Goal: Book appointment/travel/reservation

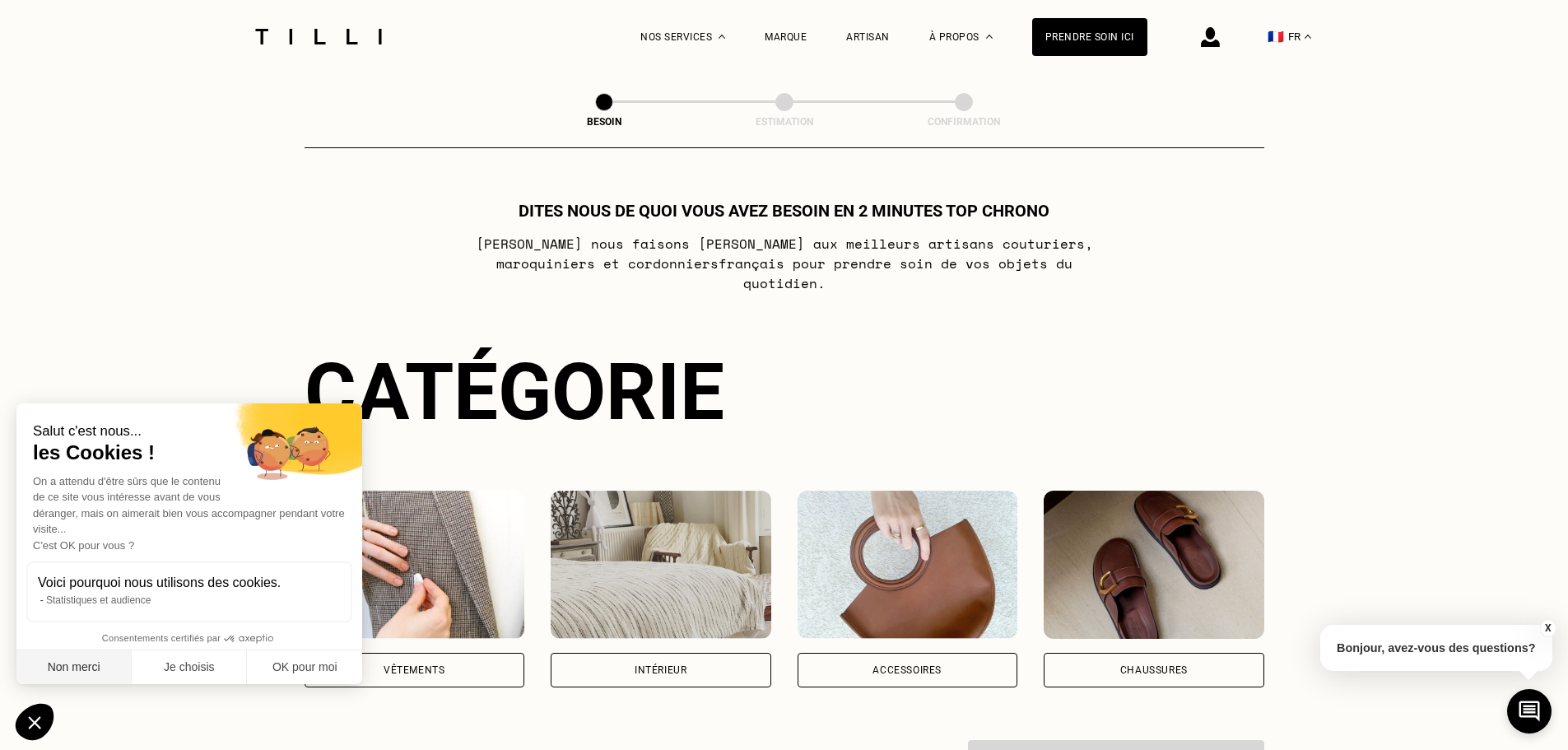
click at [117, 662] on button "Non merci" at bounding box center [75, 667] width 115 height 35
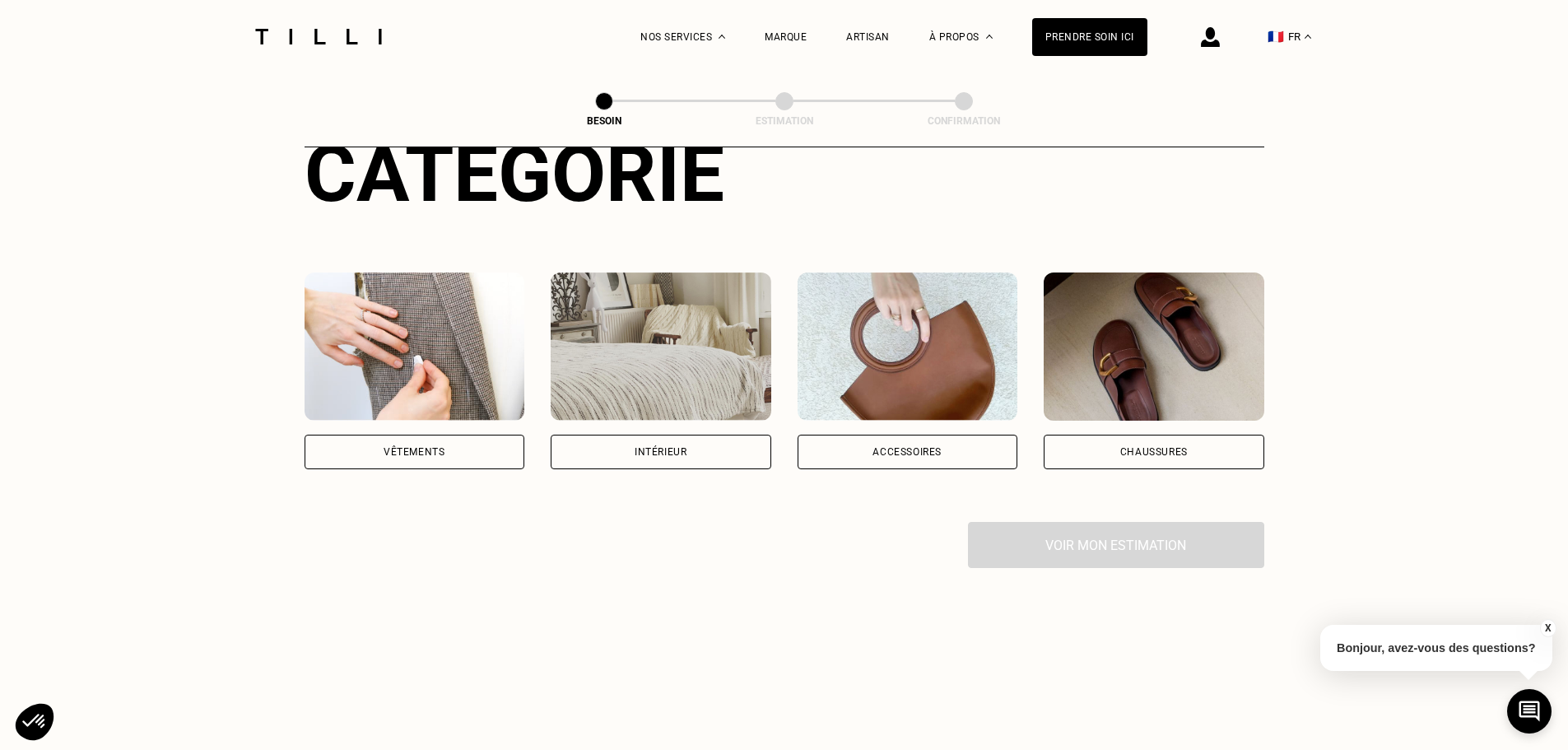
scroll to position [247, 0]
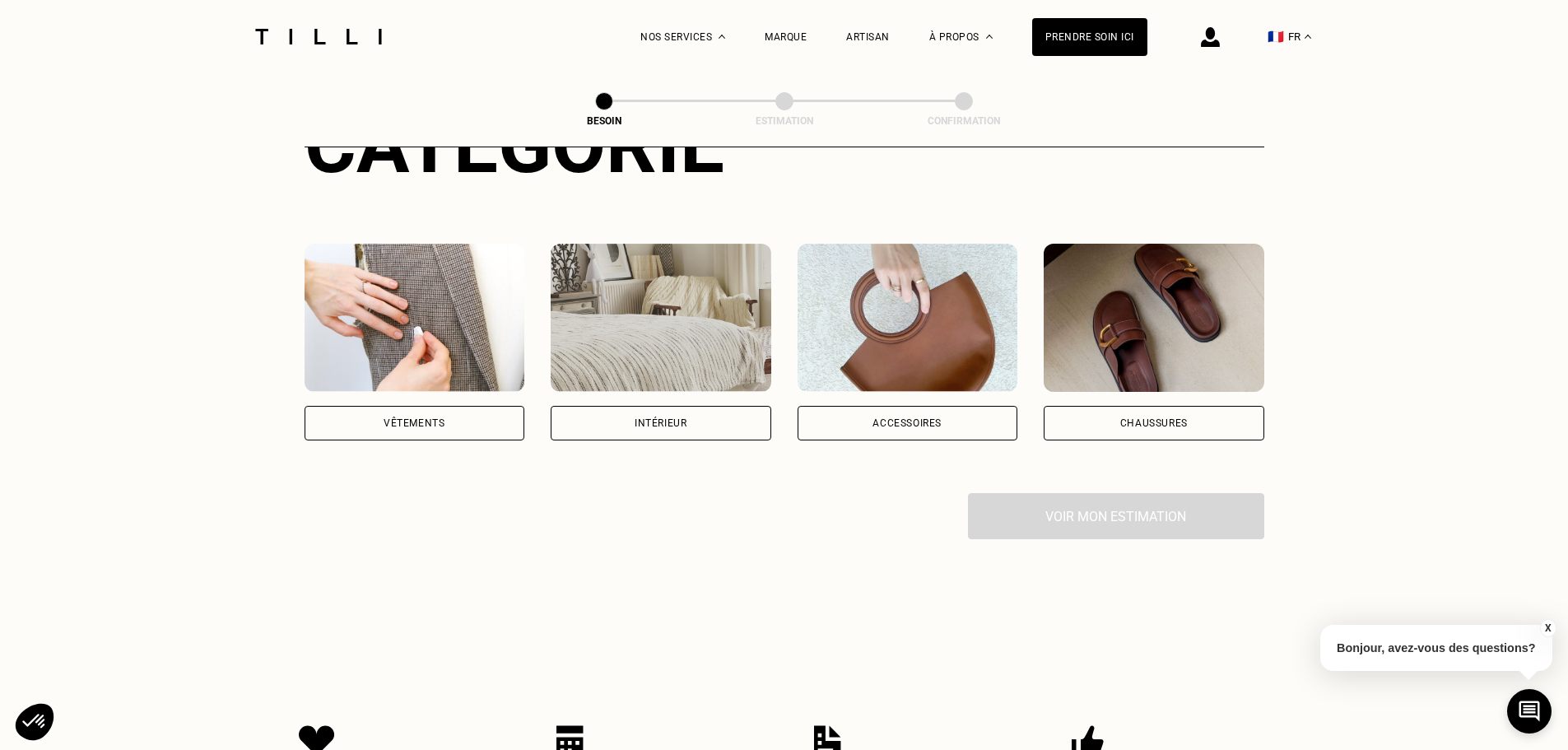
click at [442, 418] on div "Vêtements" at bounding box center [414, 422] width 61 height 10
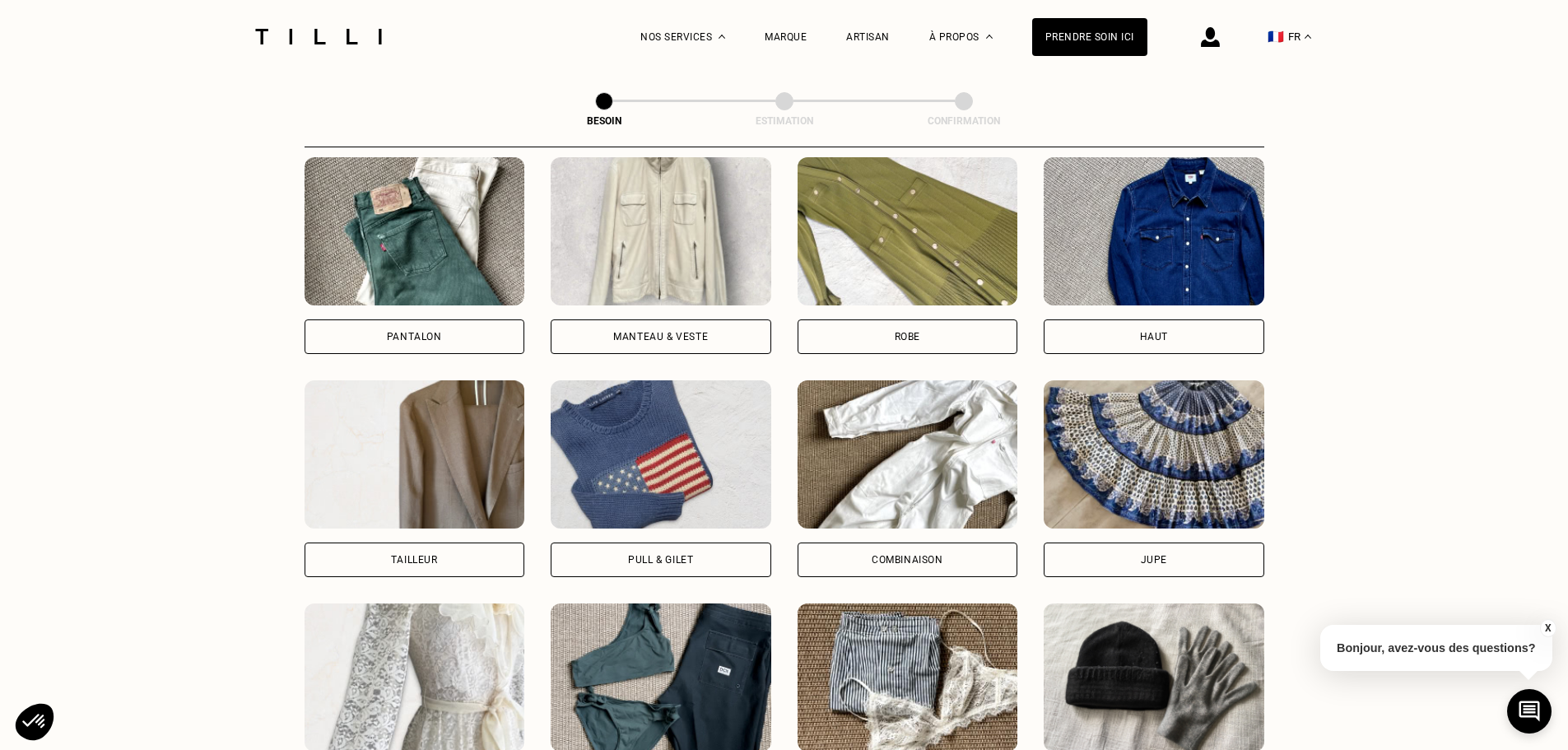
scroll to position [863, 0]
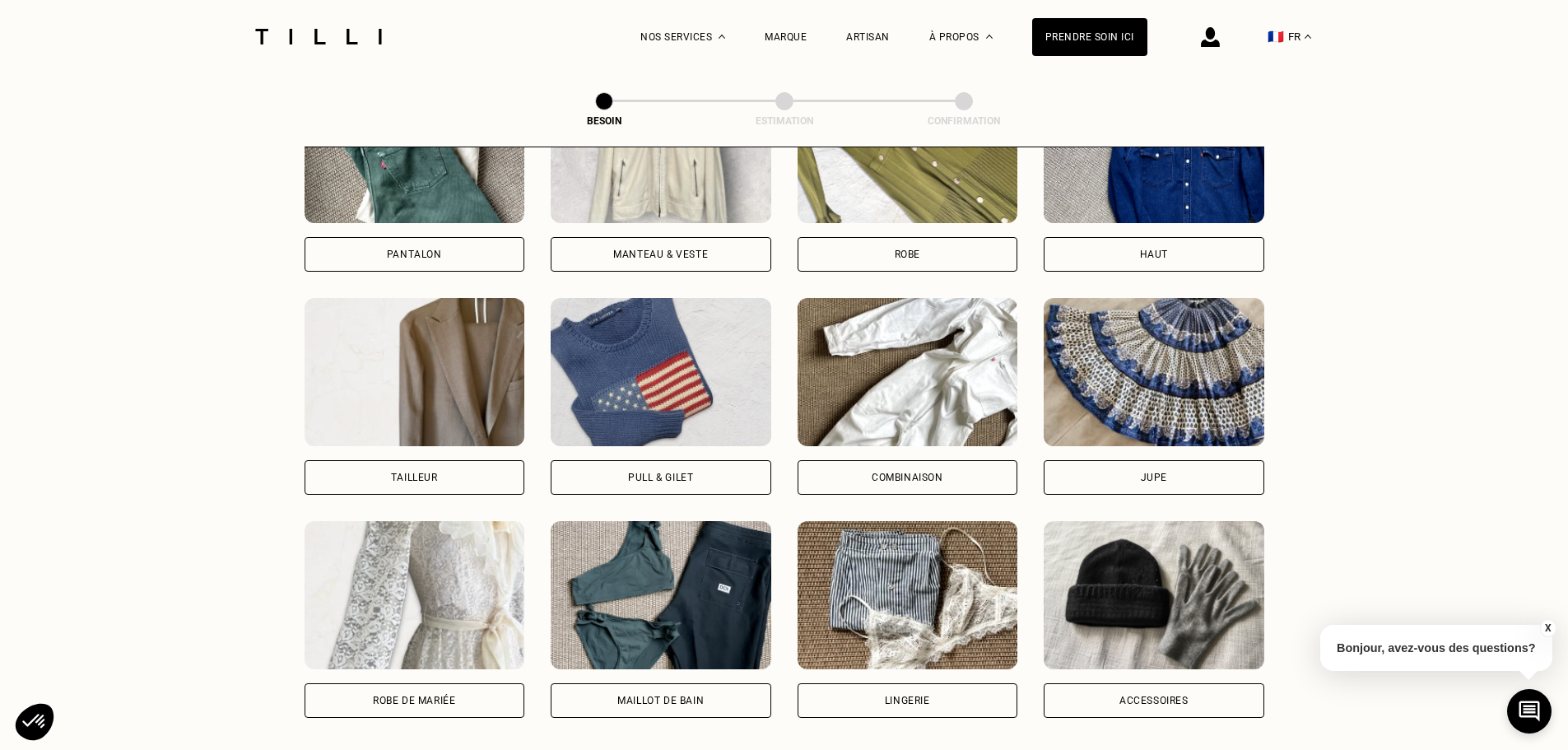
click at [947, 460] on div "Combinaison" at bounding box center [908, 477] width 221 height 35
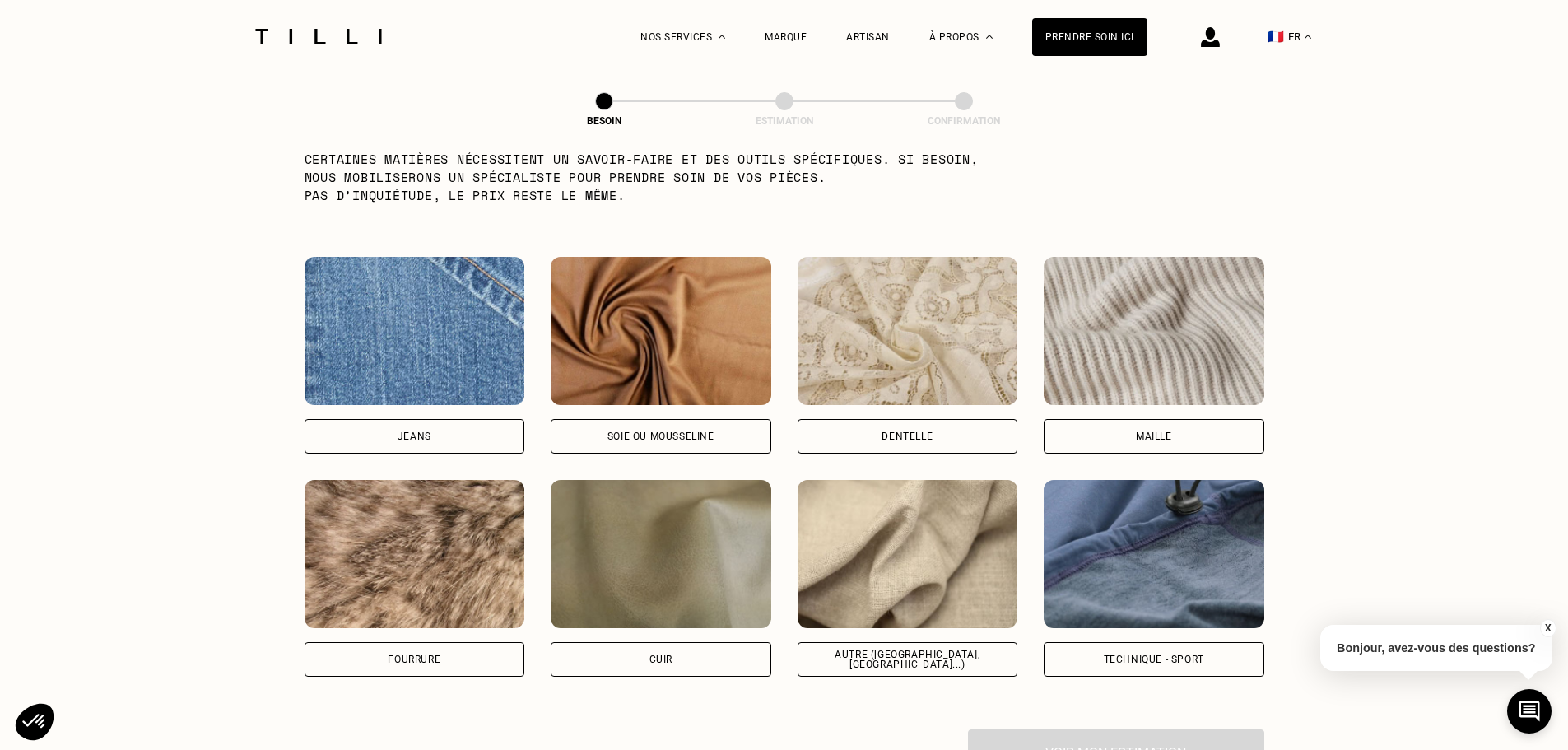
scroll to position [1763, 0]
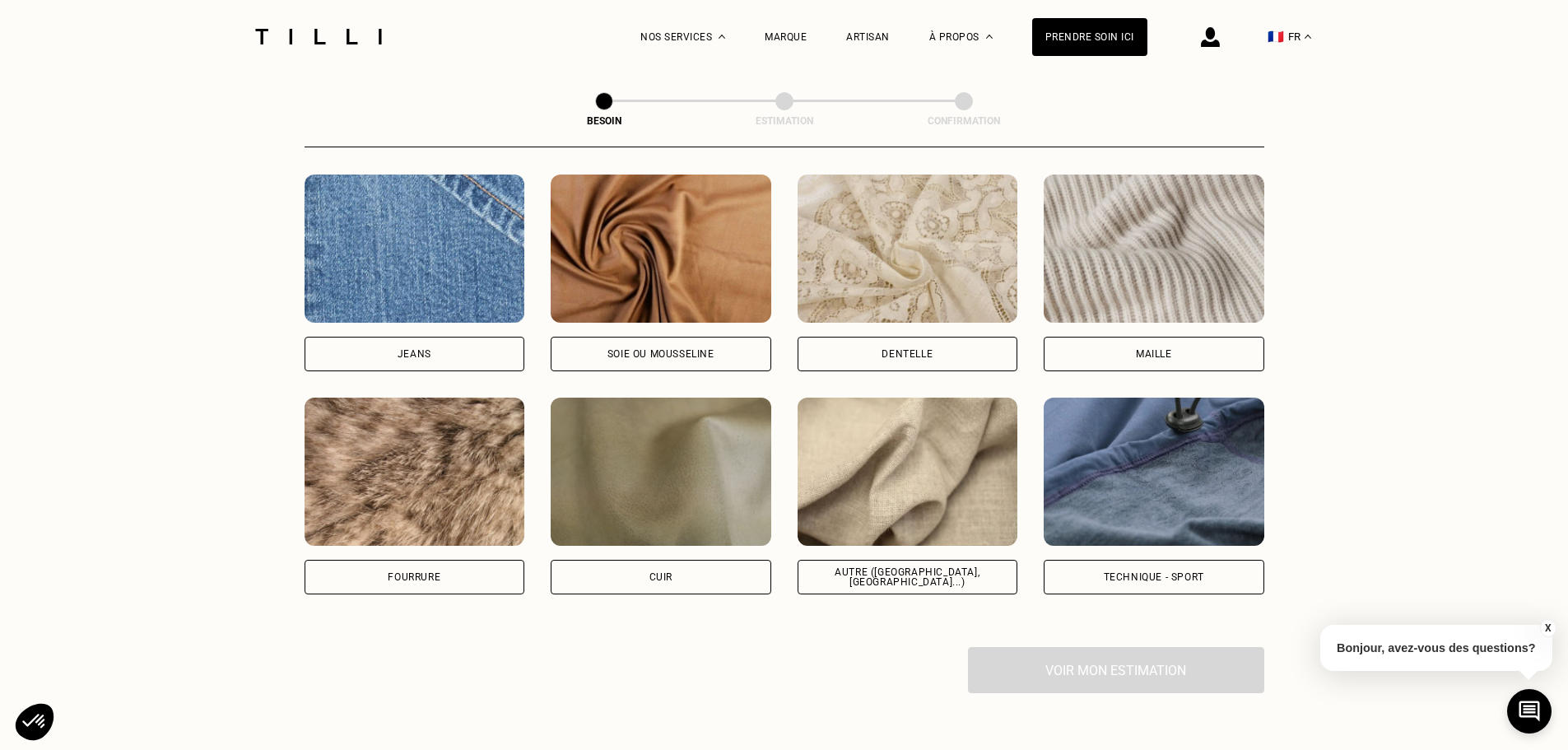
click at [892, 560] on div "Autre ([GEOGRAPHIC_DATA], [GEOGRAPHIC_DATA]...)" at bounding box center [908, 577] width 221 height 35
select select "FR"
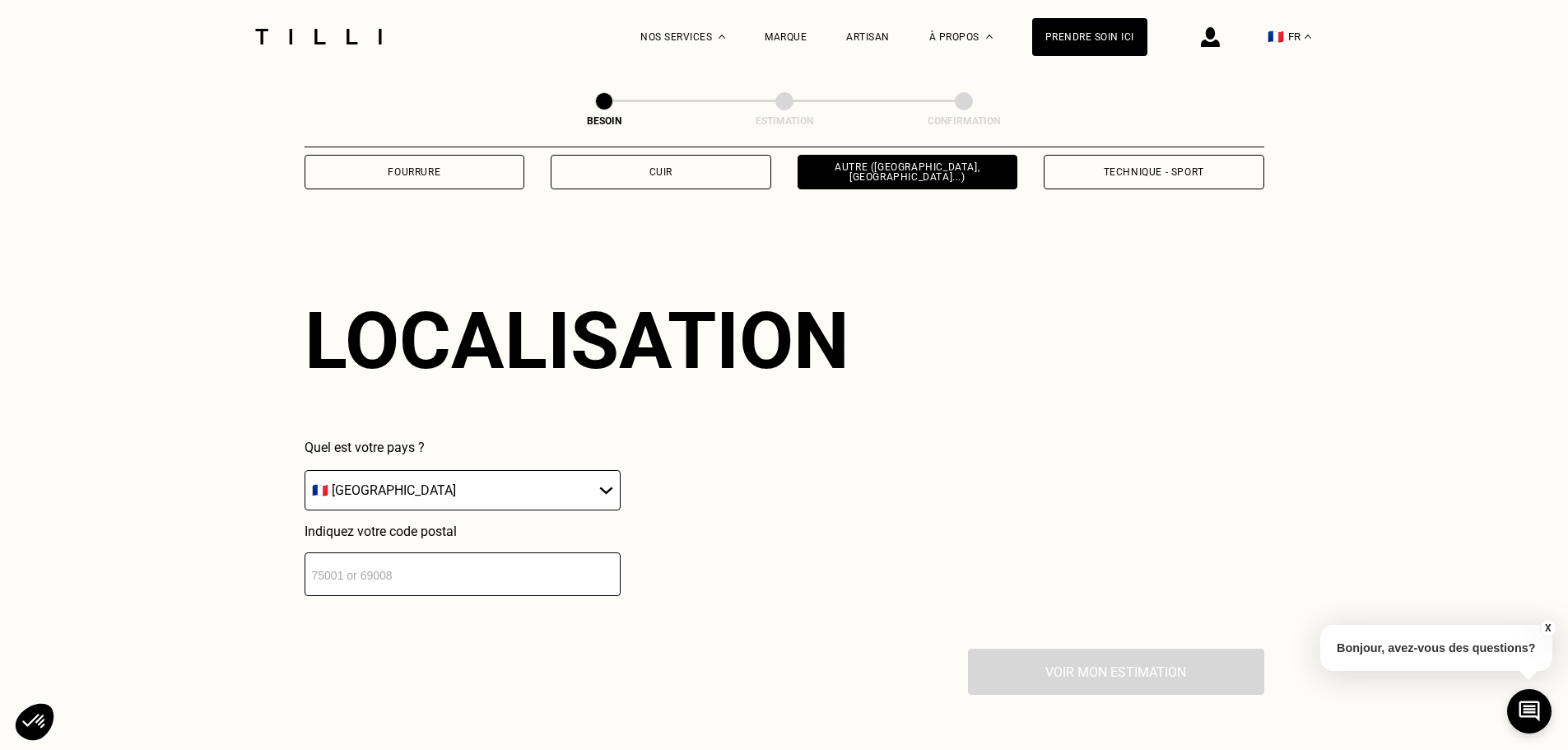
scroll to position [2214, 0]
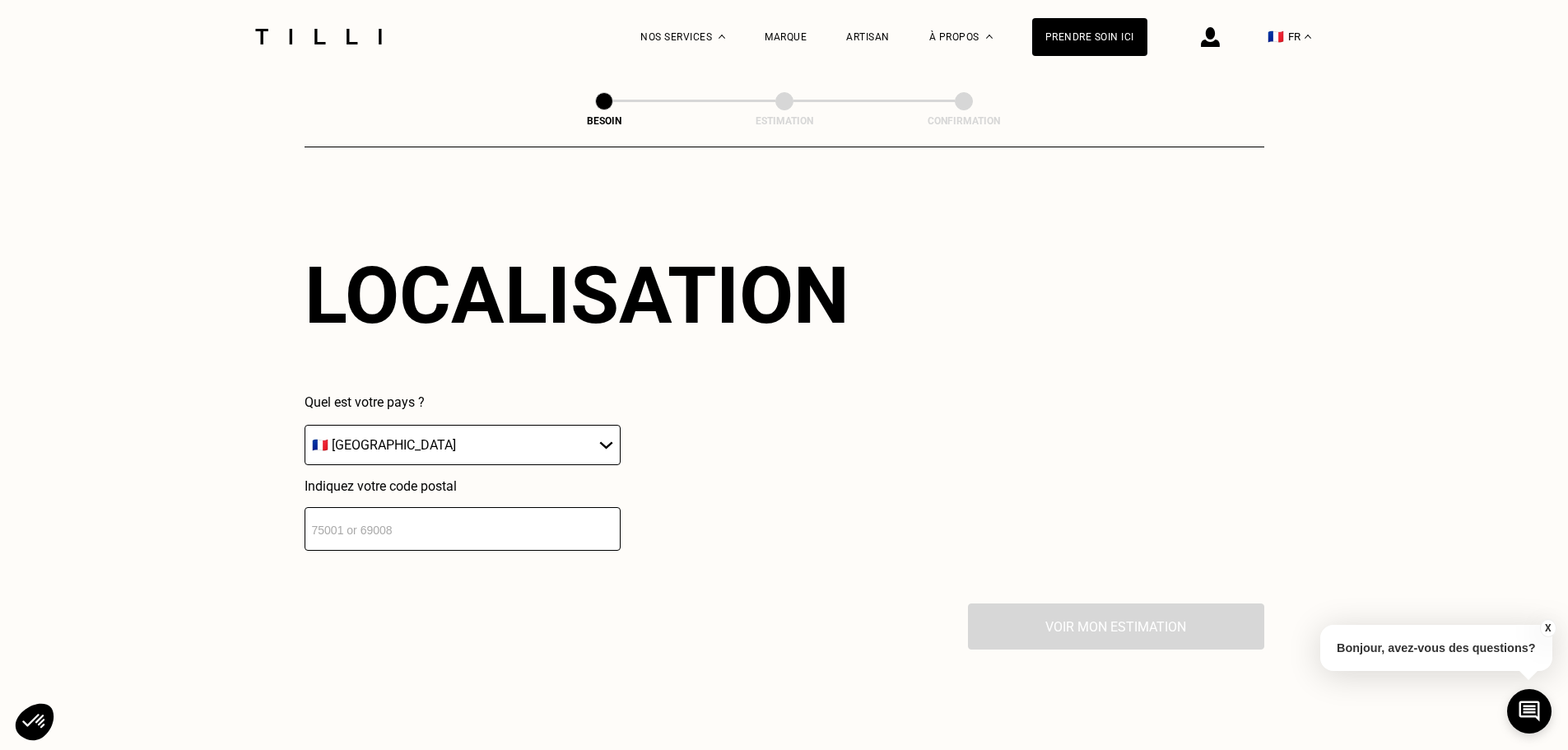
click at [404, 514] on input "number" at bounding box center [462, 528] width 316 height 43
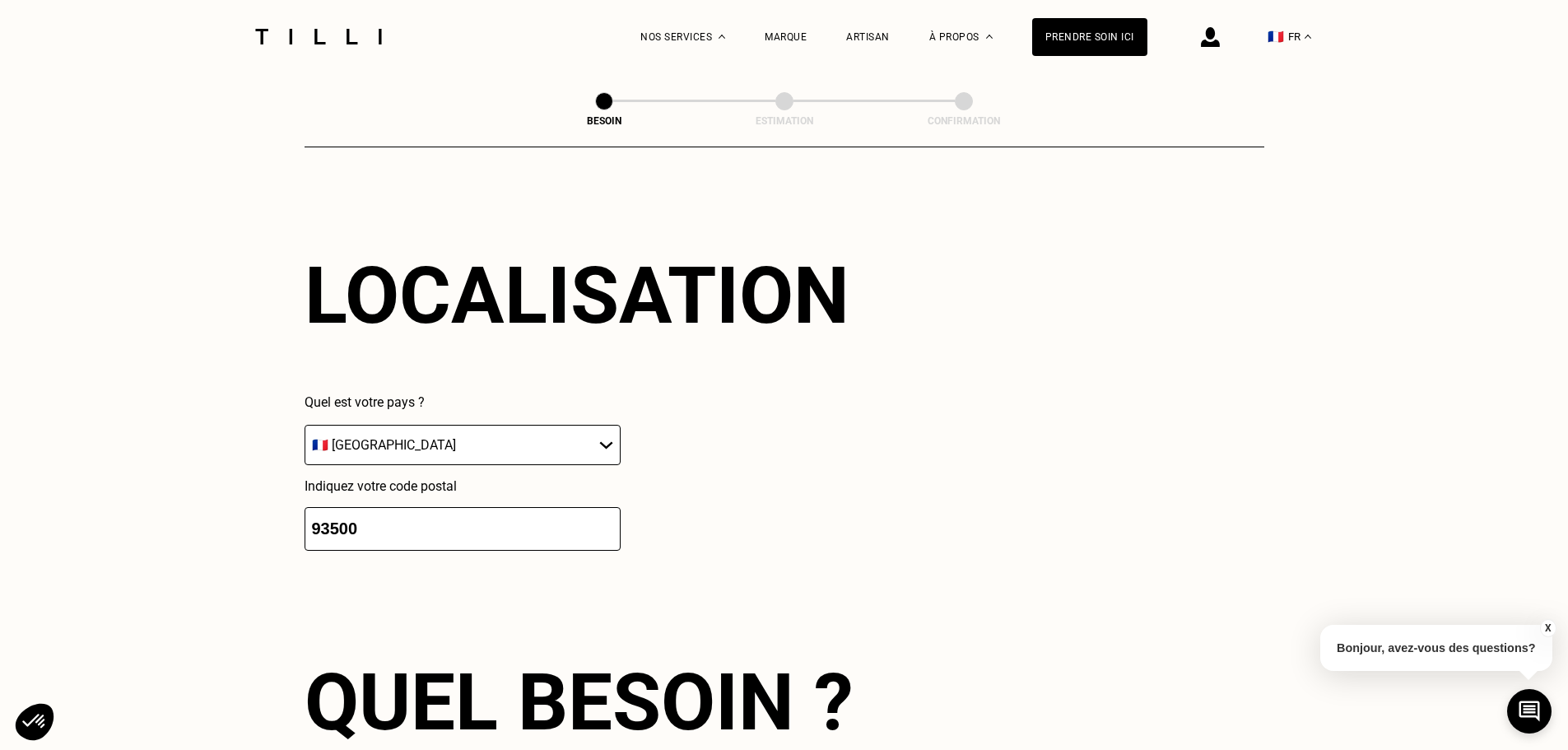
type input "93500"
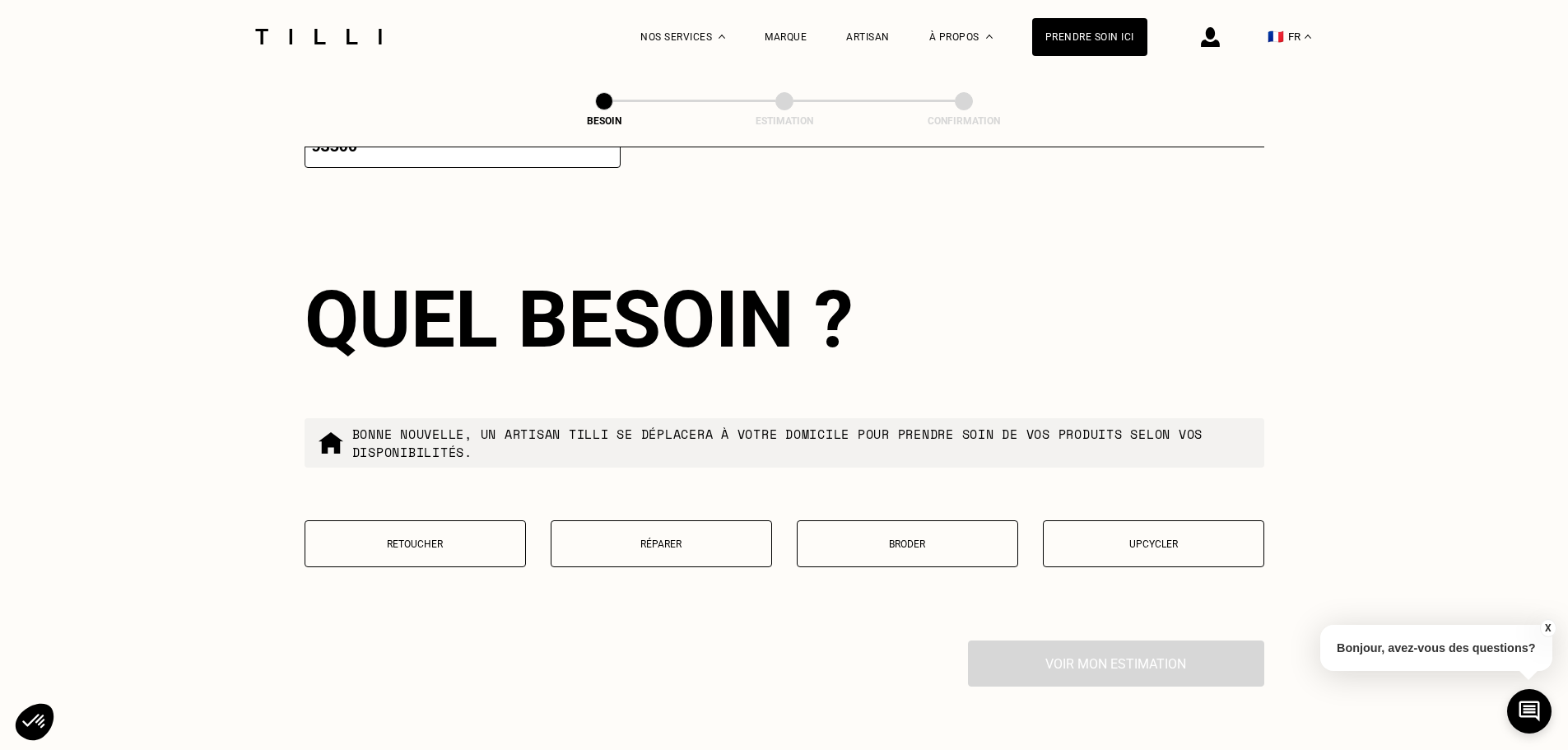
scroll to position [2623, 0]
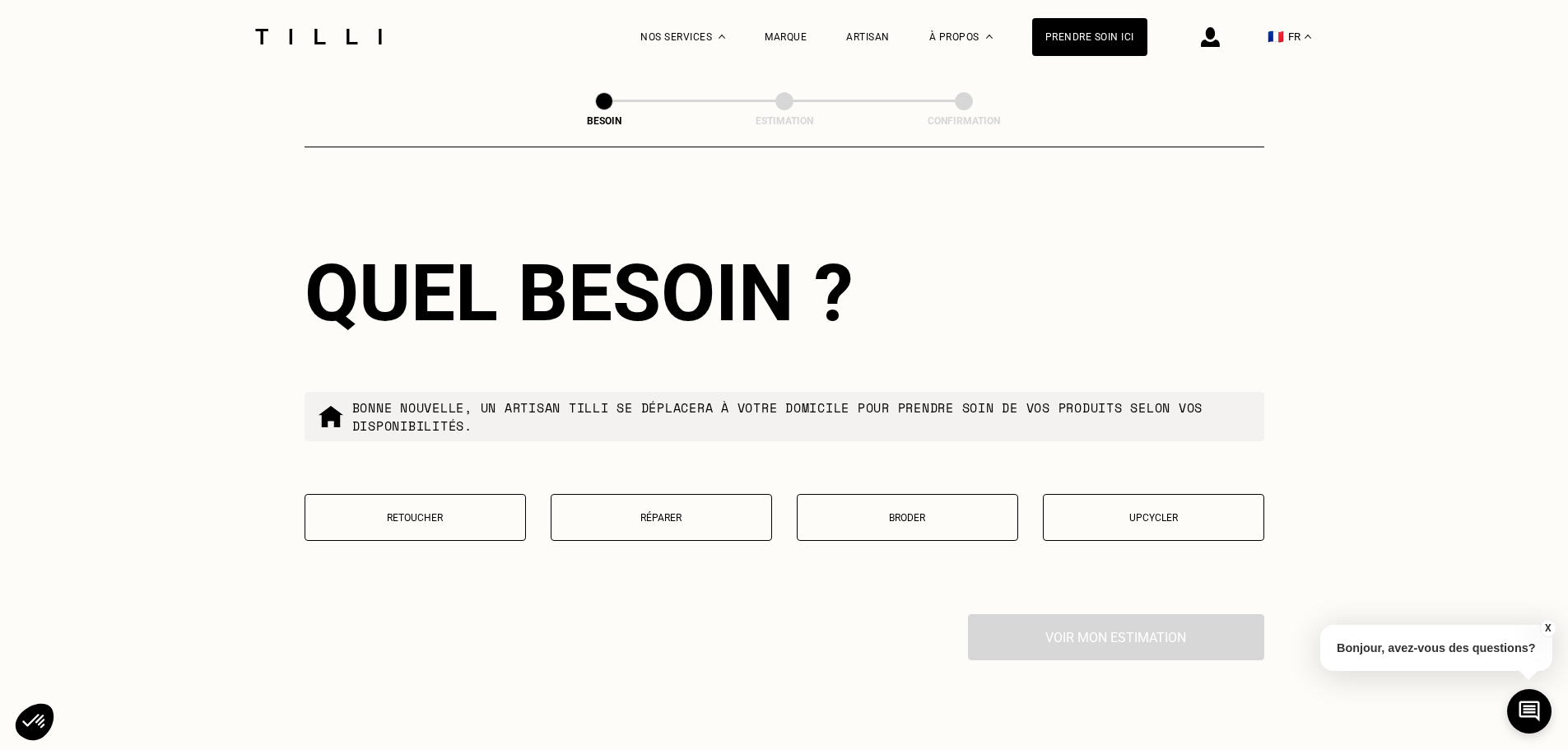
click at [458, 522] on button "Retoucher" at bounding box center [414, 517] width 221 height 47
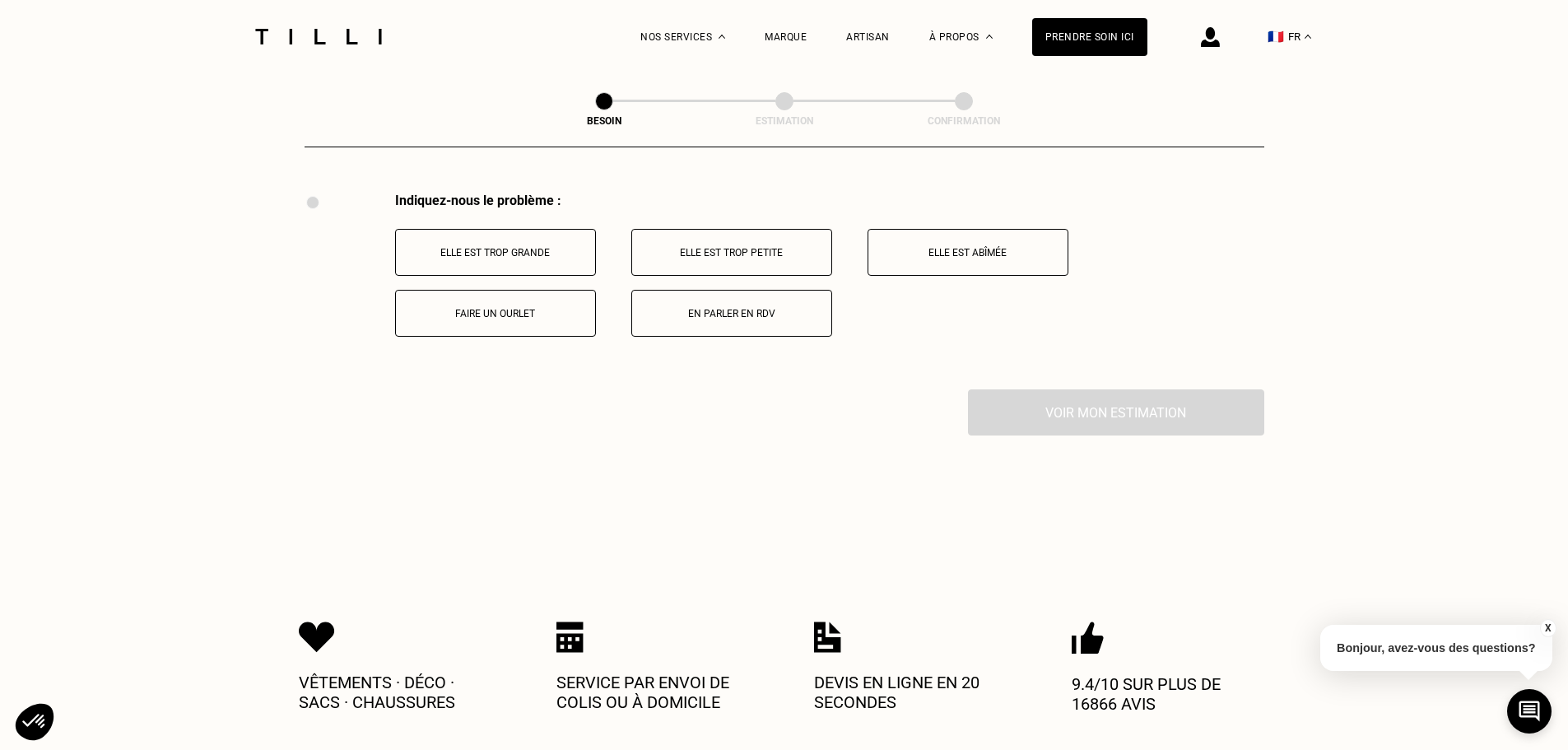
scroll to position [3044, 0]
click at [536, 260] on button "Elle est trop grande" at bounding box center [495, 251] width 201 height 47
click at [985, 307] on p "Jambes trop longues" at bounding box center [968, 312] width 183 height 12
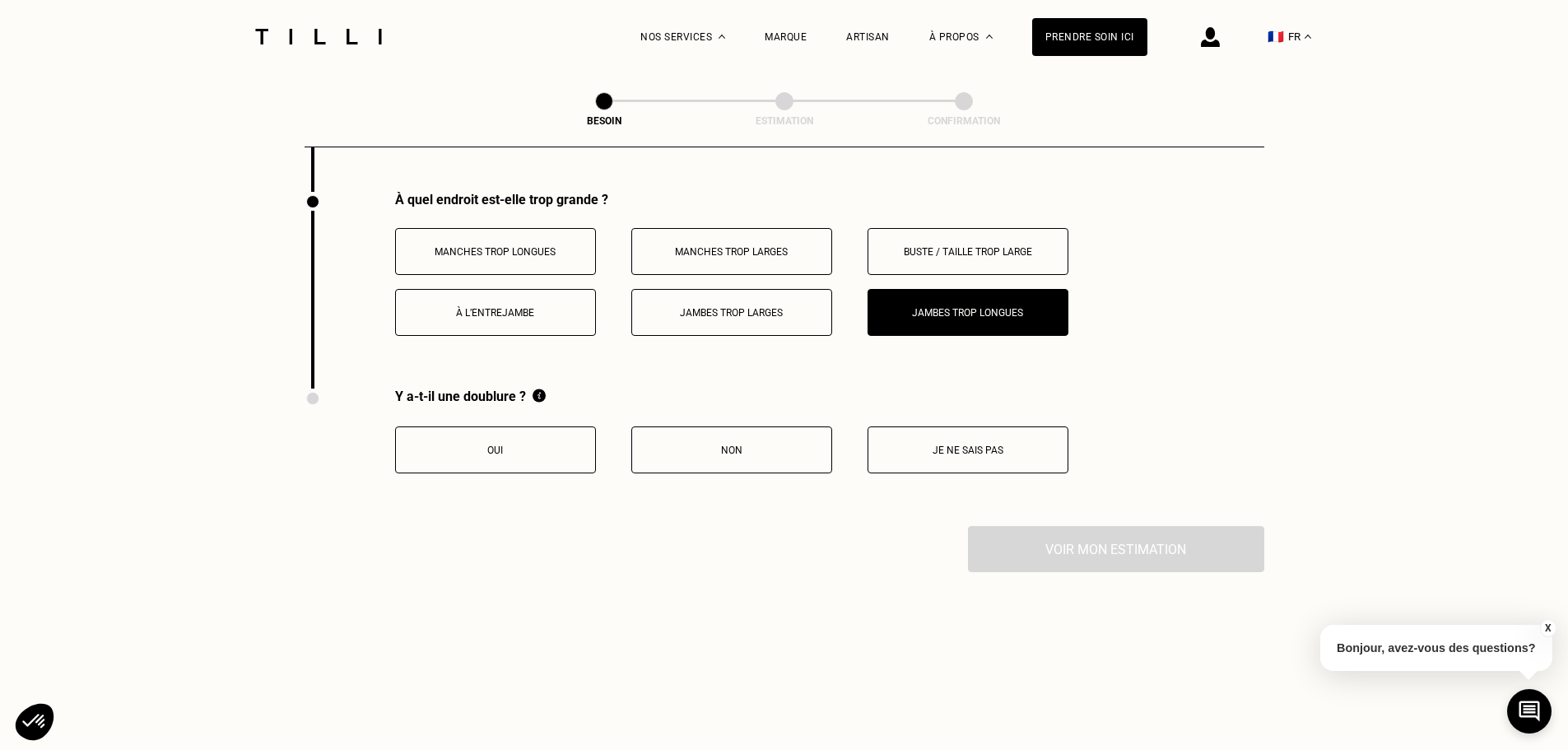
click at [706, 445] on p "Non" at bounding box center [731, 450] width 183 height 12
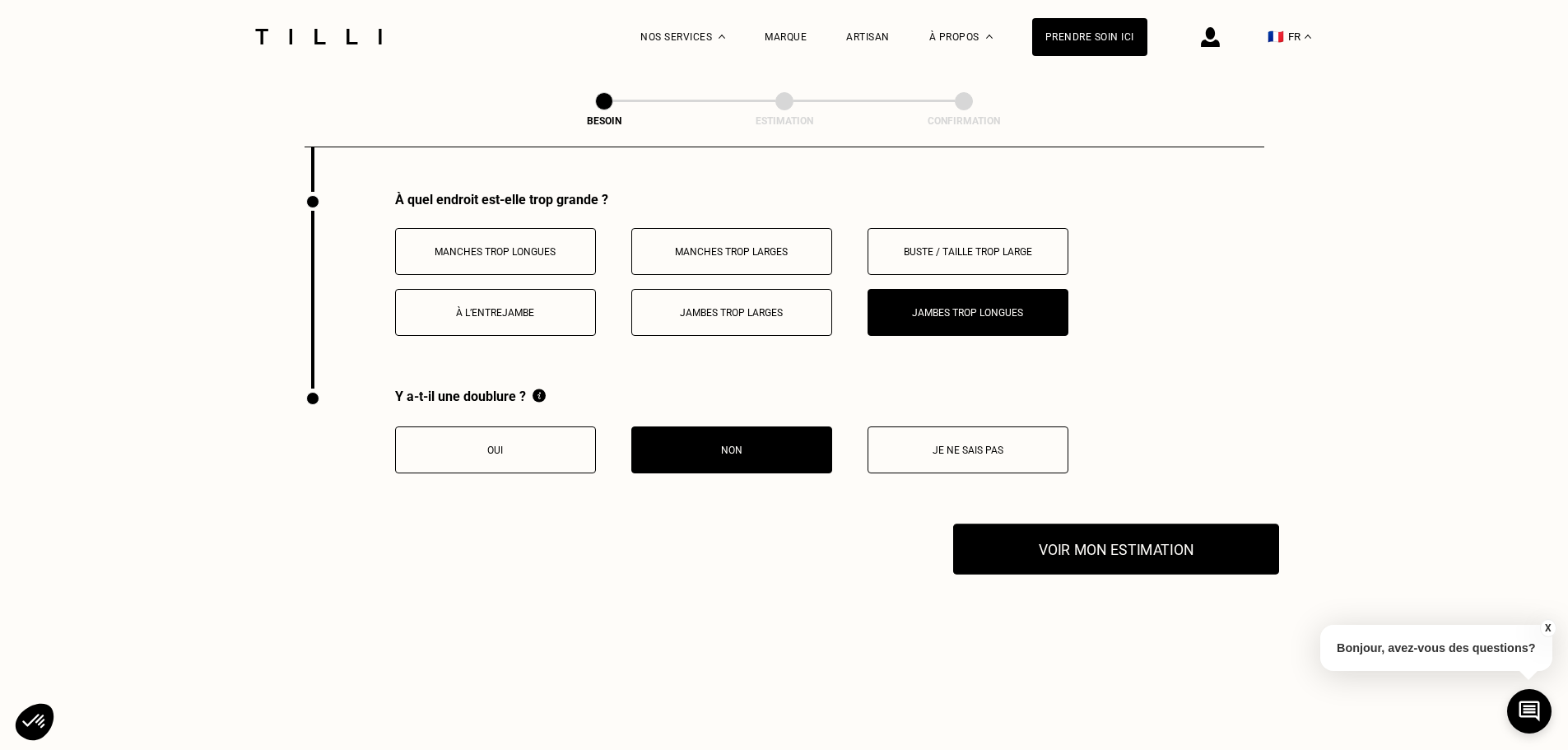
click at [1080, 524] on button "Voir mon estimation" at bounding box center [1115, 549] width 326 height 51
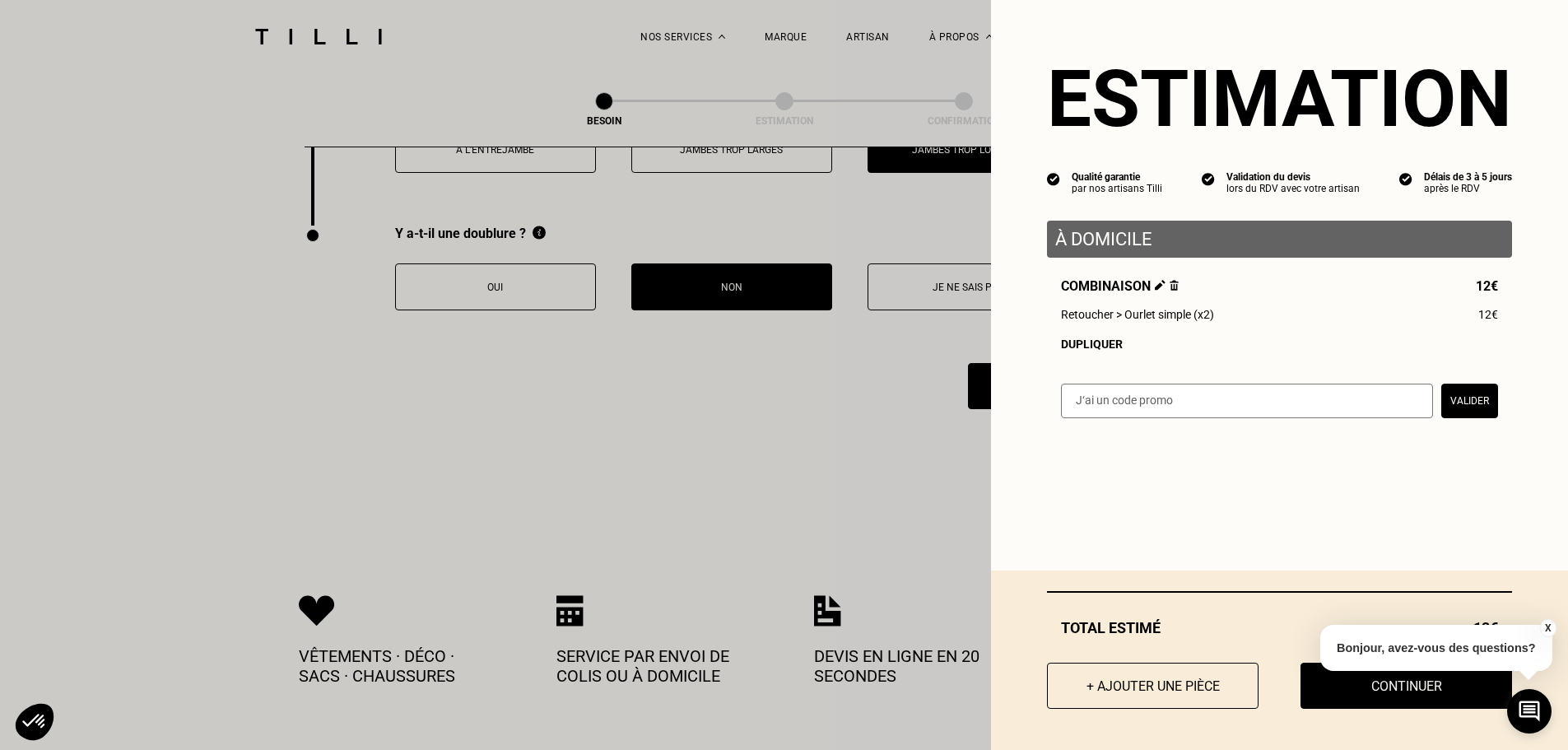
scroll to position [3406, 0]
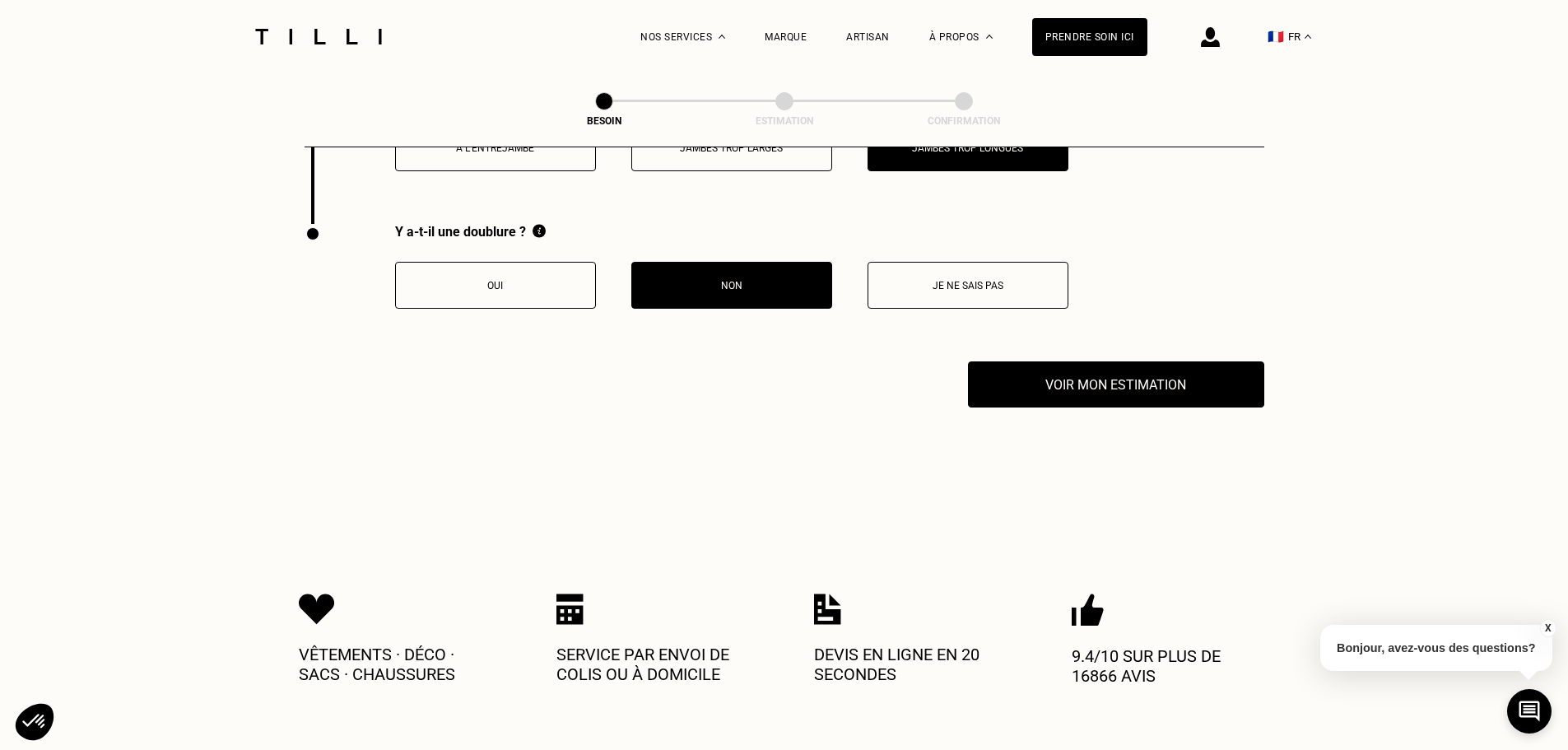
click at [1548, 631] on button "X" at bounding box center [1547, 628] width 17 height 18
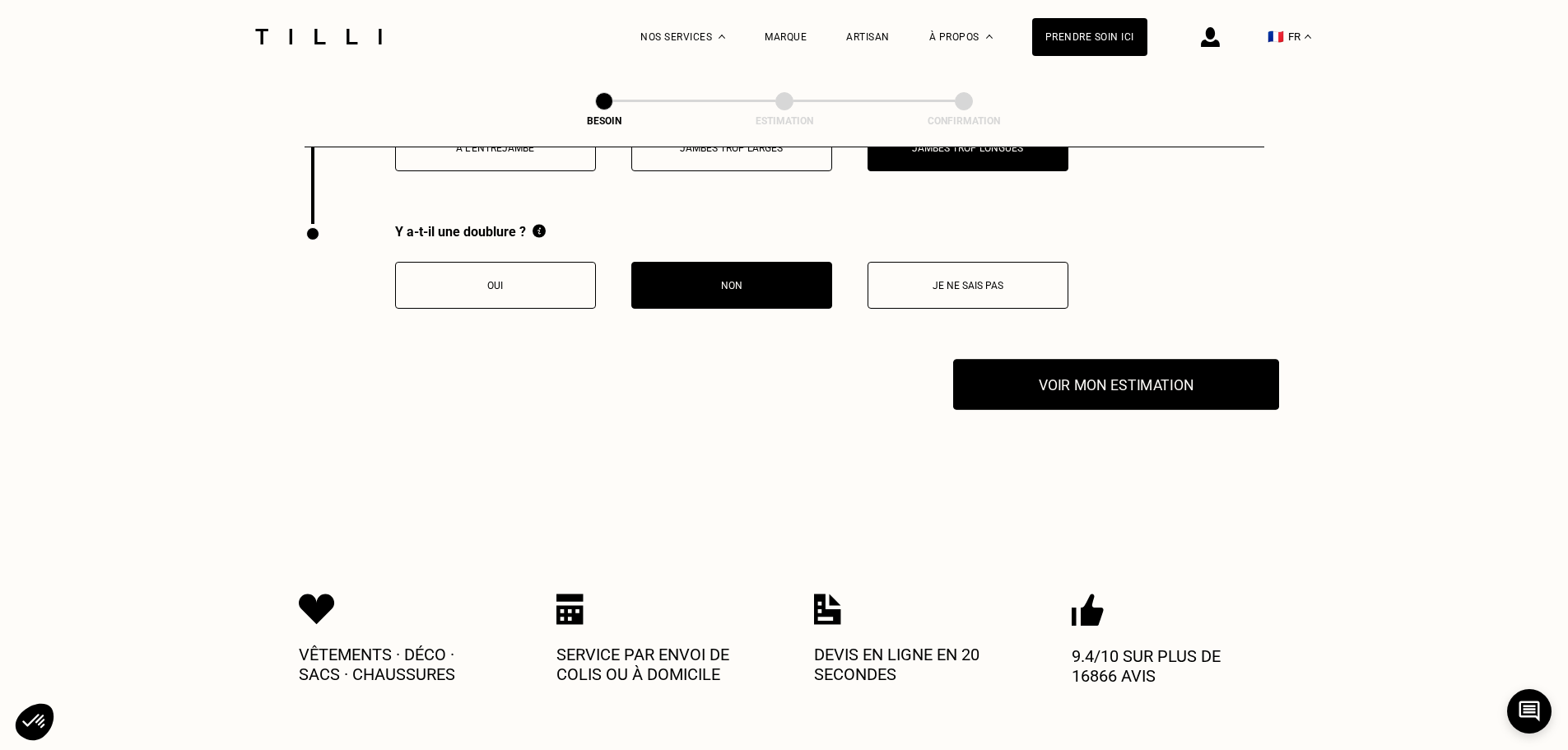
click at [1183, 379] on button "Voir mon estimation" at bounding box center [1115, 383] width 326 height 51
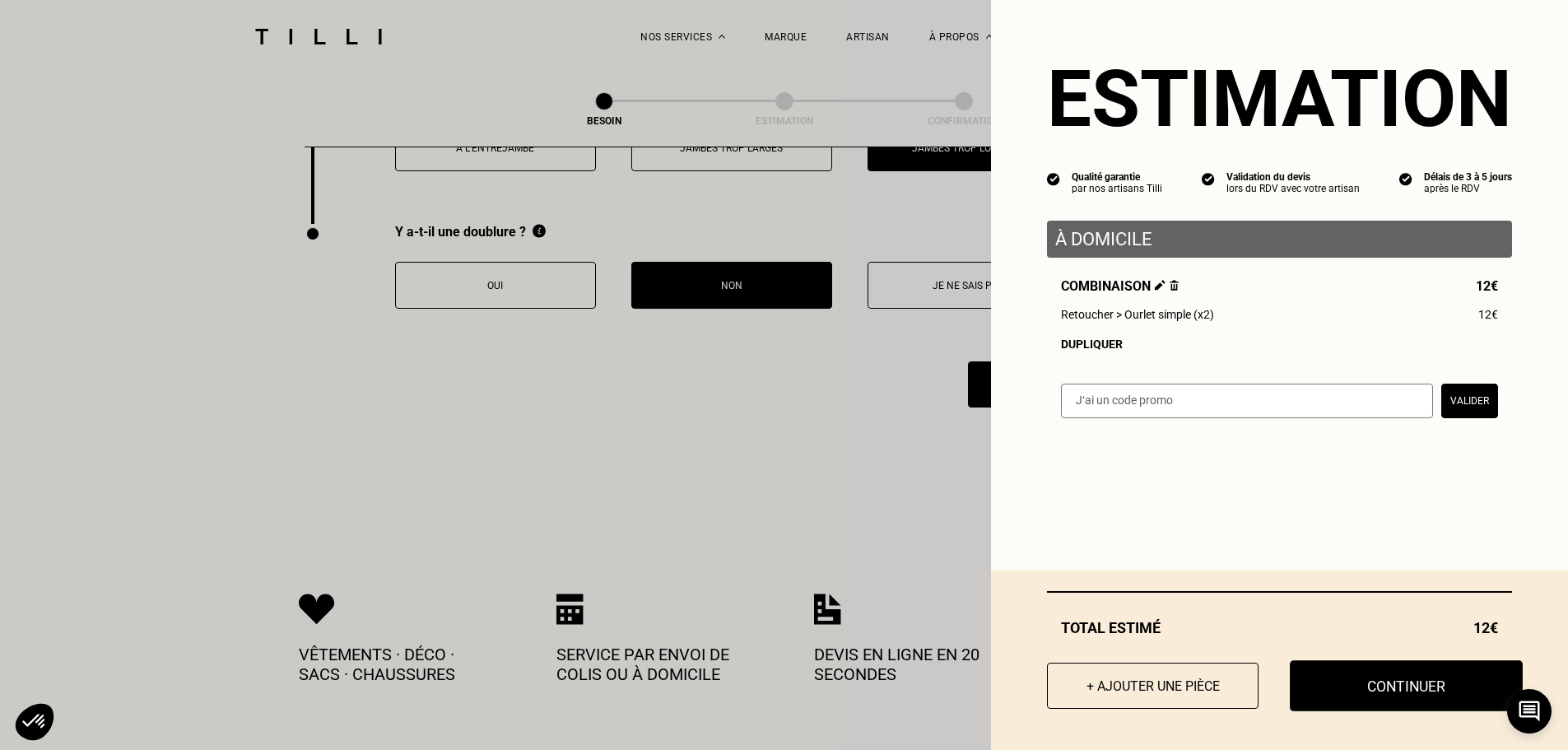
click at [1331, 685] on button "Continuer" at bounding box center [1406, 685] width 232 height 51
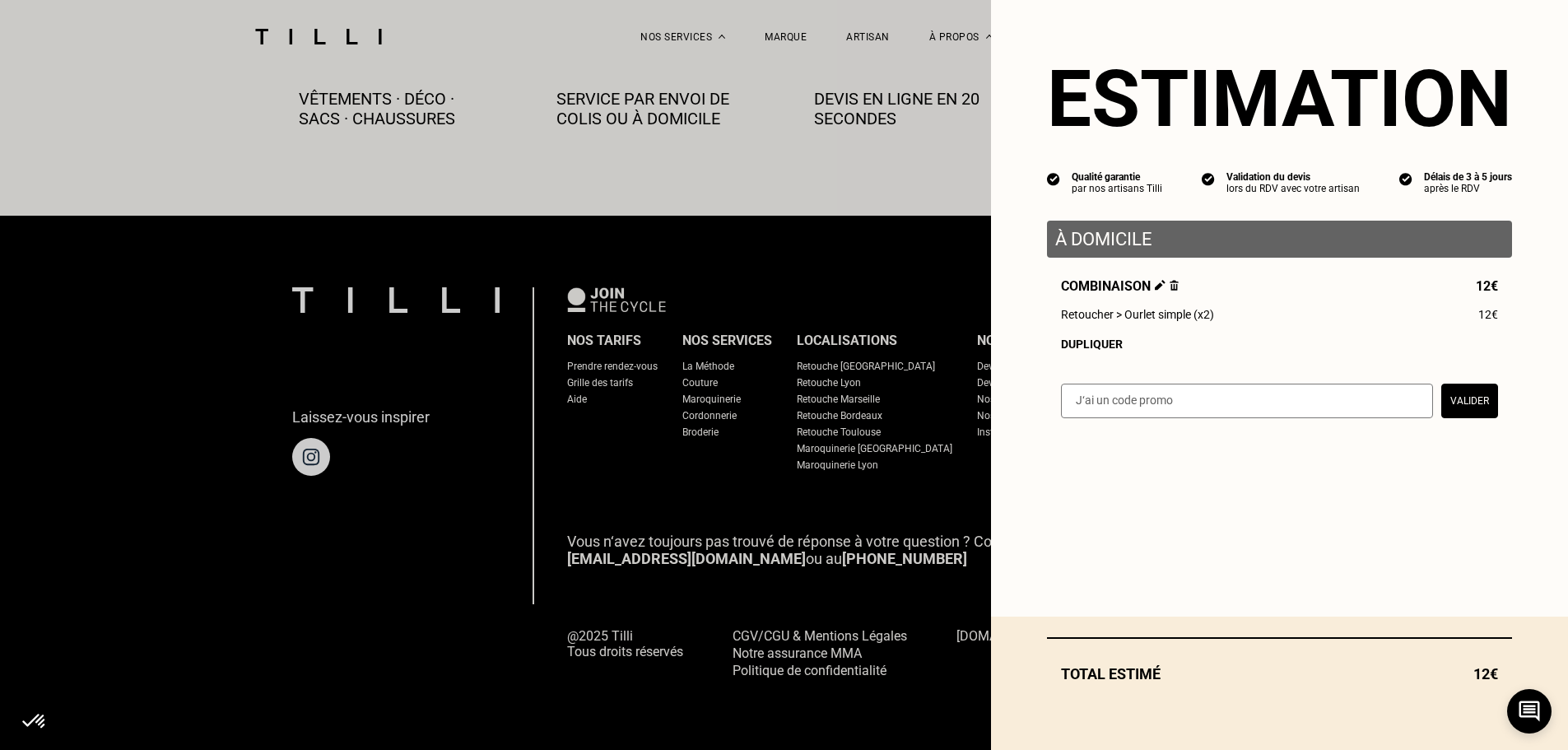
scroll to position [918, 0]
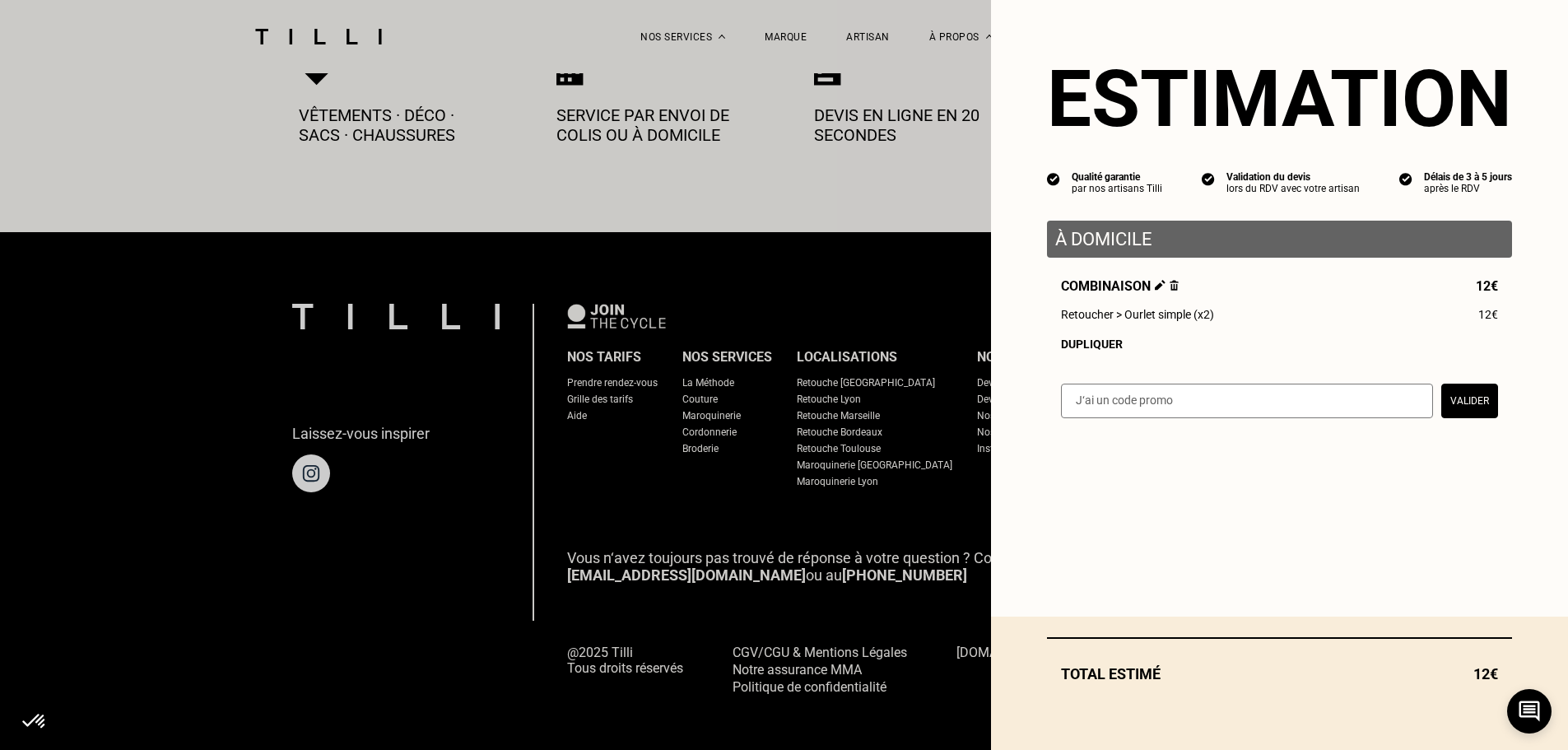
select select "FR"
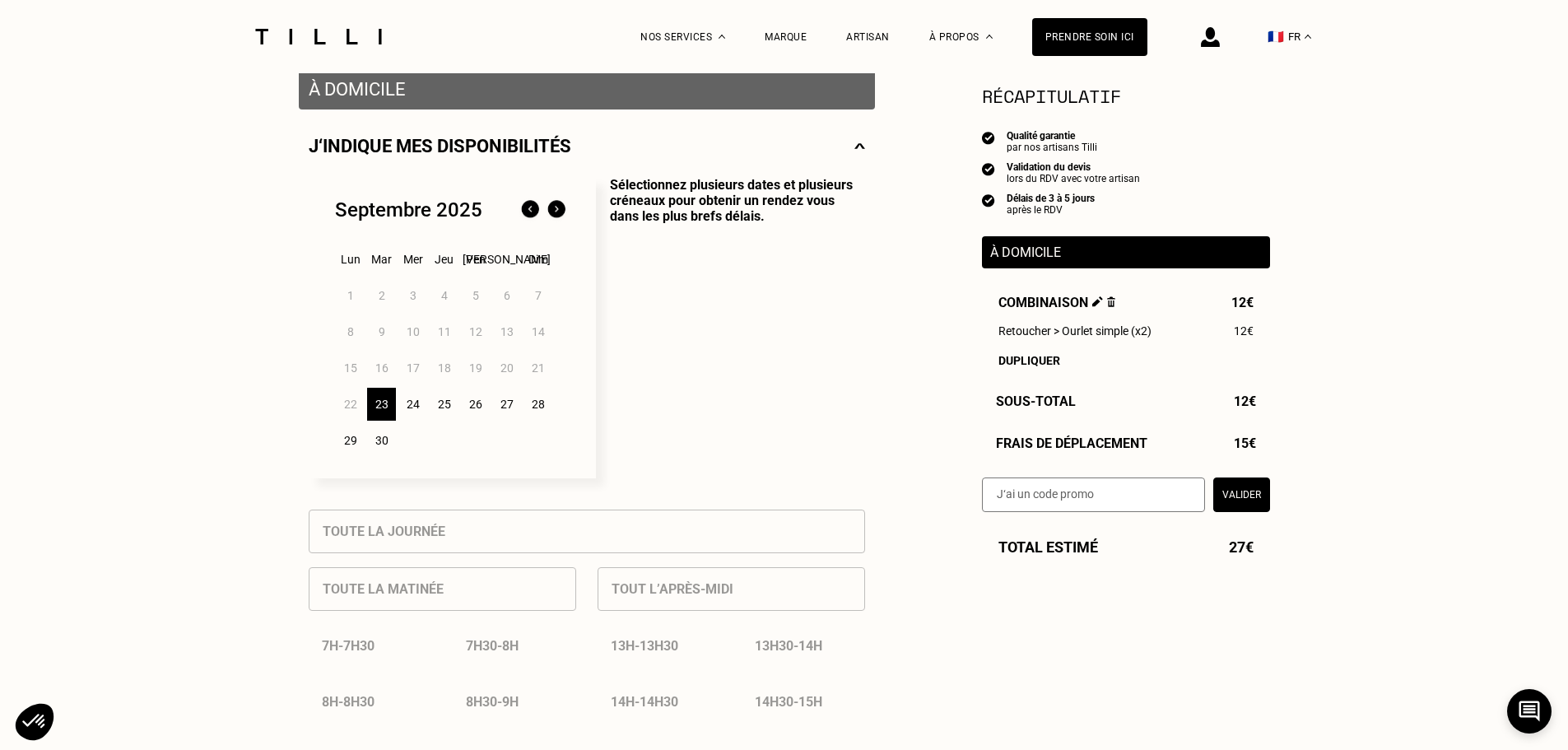
scroll to position [412, 0]
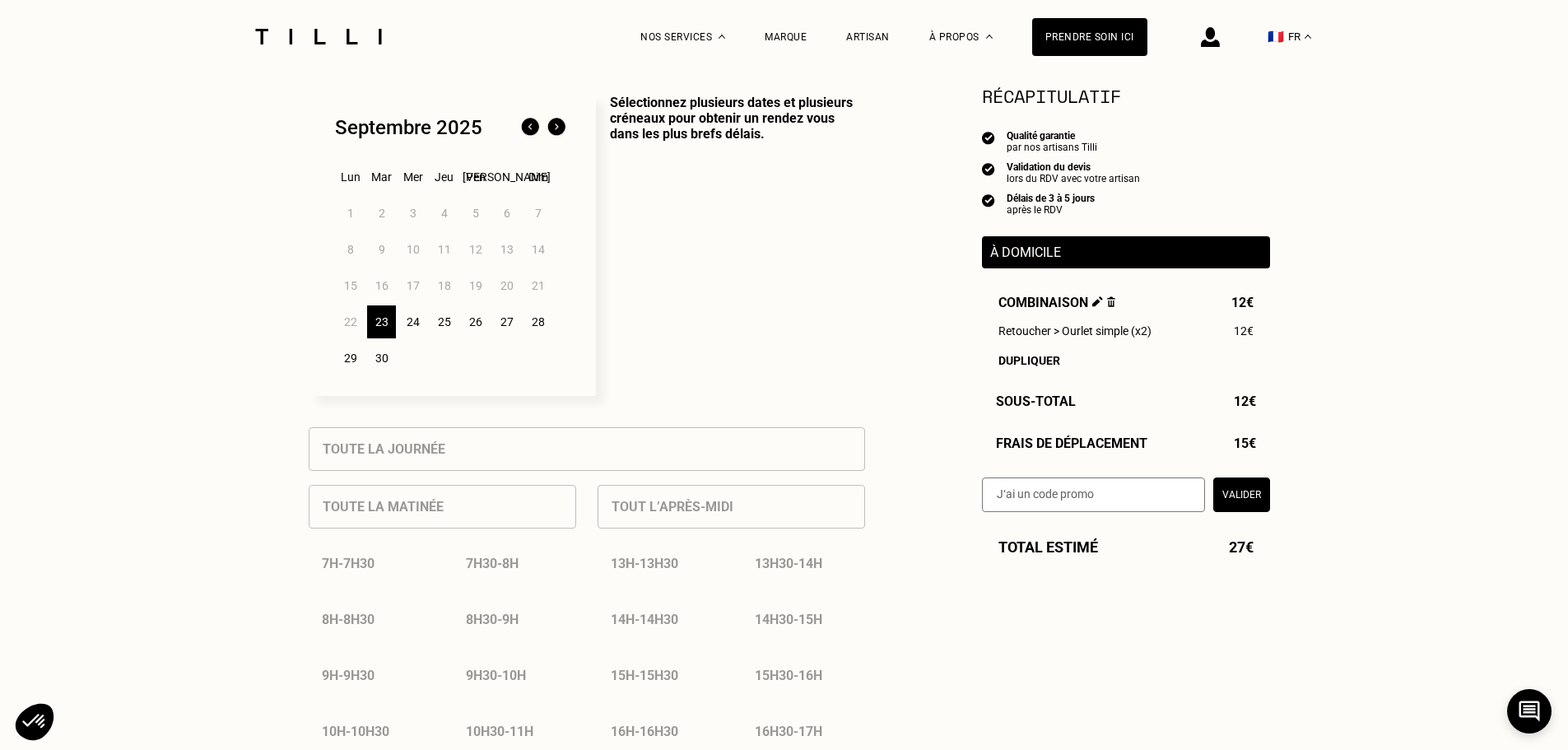
click at [496, 323] on div "27" at bounding box center [507, 321] width 28 height 33
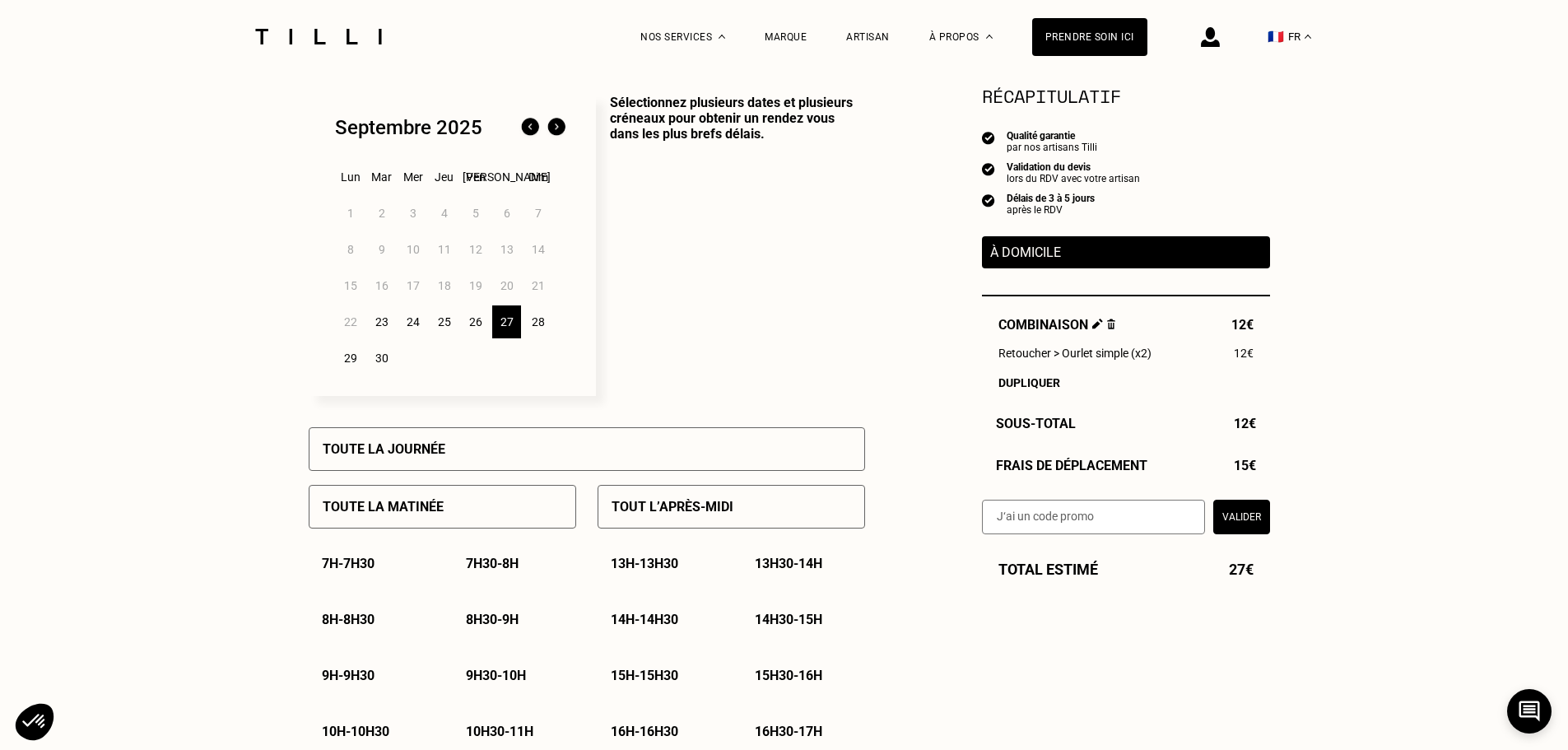
click at [615, 454] on div "Toute la journée" at bounding box center [587, 448] width 556 height 43
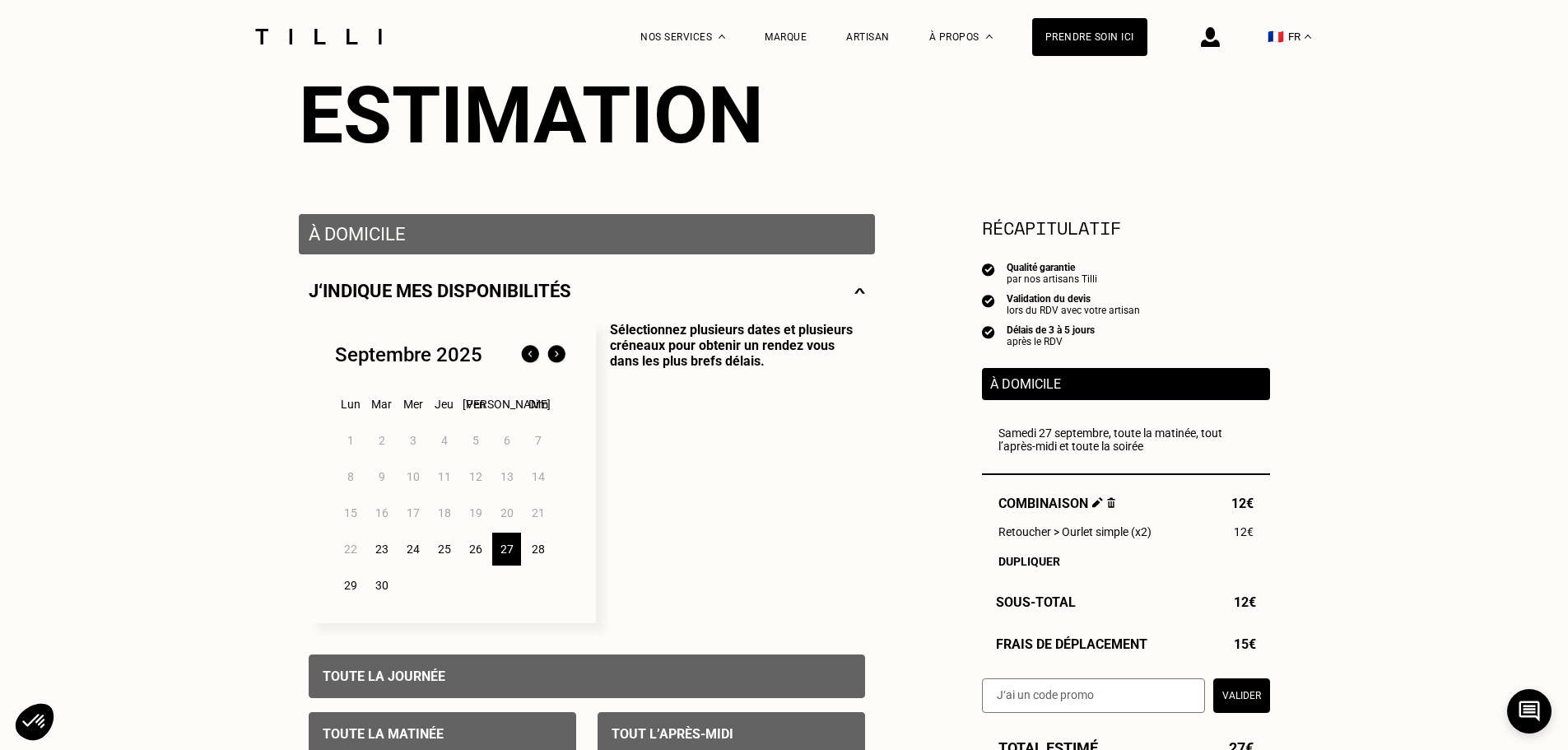
scroll to position [0, 0]
